Goal: Transaction & Acquisition: Purchase product/service

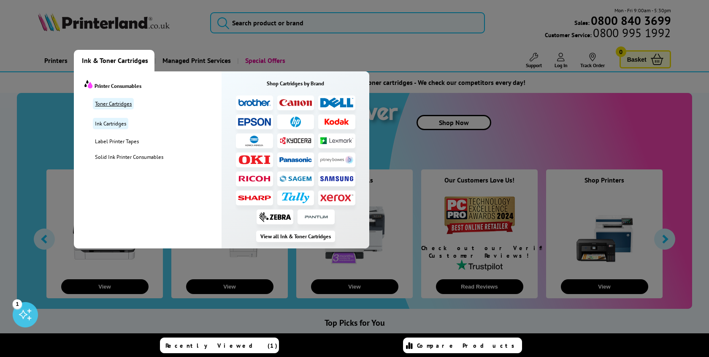
click at [118, 102] on link "Toner Cartridges" at bounding box center [113, 103] width 41 height 11
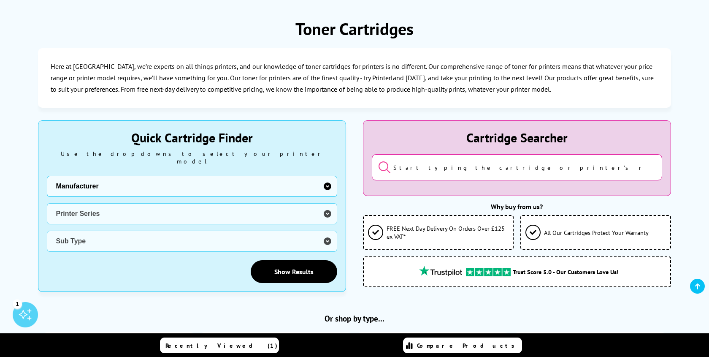
scroll to position [150, 0]
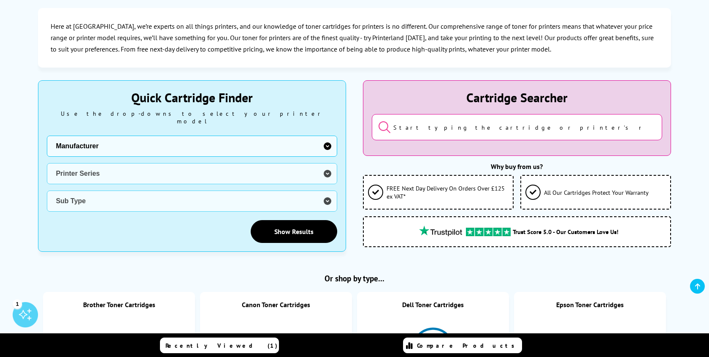
click at [204, 135] on select "Manufacturer Brother Canon Cubify Dell Dymo Epson HP Kodak Konica Minolta Kyoce…" at bounding box center [192, 145] width 290 height 21
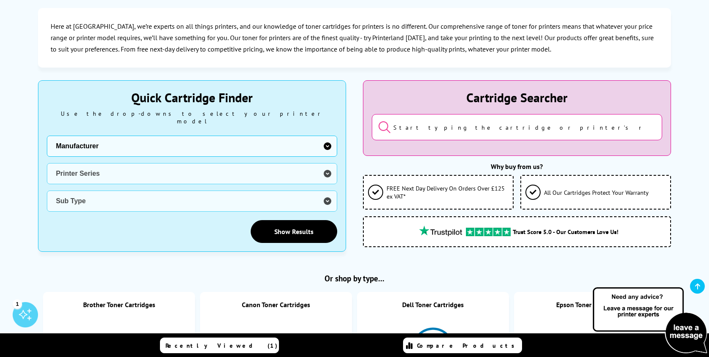
select select "13358"
click at [47, 135] on select "Manufacturer Brother Canon Cubify Dell Dymo Epson HP Kodak Konica Minolta Kyoce…" at bounding box center [192, 145] width 290 height 21
click at [152, 163] on select "Printer Series Dot Matrix Series B Series C Series CS Series CX Series E Series…" at bounding box center [192, 173] width 290 height 21
select select "8006"
click at [47, 163] on select "Printer Series Dot Matrix Series B Series C Series CS Series CX Series E Series…" at bounding box center [192, 173] width 290 height 21
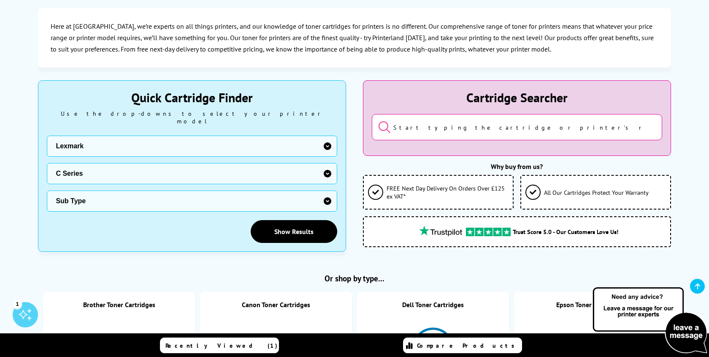
click at [143, 195] on select "Sub Type Lexmark C2325 Lexmark C2425 Lexmark C2535 Lexmark C3224 Lexmark C3326 …" at bounding box center [192, 200] width 290 height 21
select select "37245"
click at [47, 190] on select "Sub Type Lexmark C2325 Lexmark C2425 Lexmark C2535 Lexmark C3224 Lexmark C3326 …" at bounding box center [192, 200] width 290 height 21
click at [299, 222] on link "Show Results" at bounding box center [294, 231] width 87 height 23
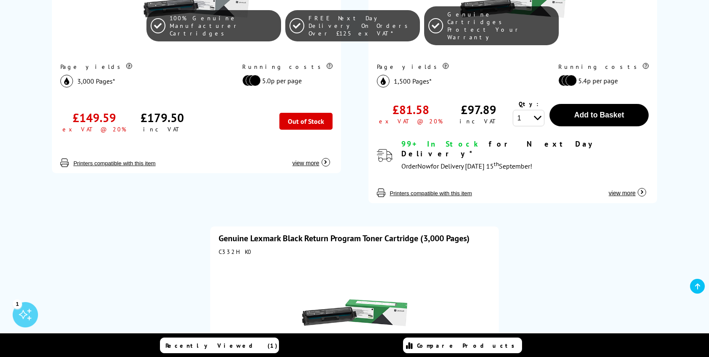
scroll to position [724, 0]
